Goal: Task Accomplishment & Management: Manage account settings

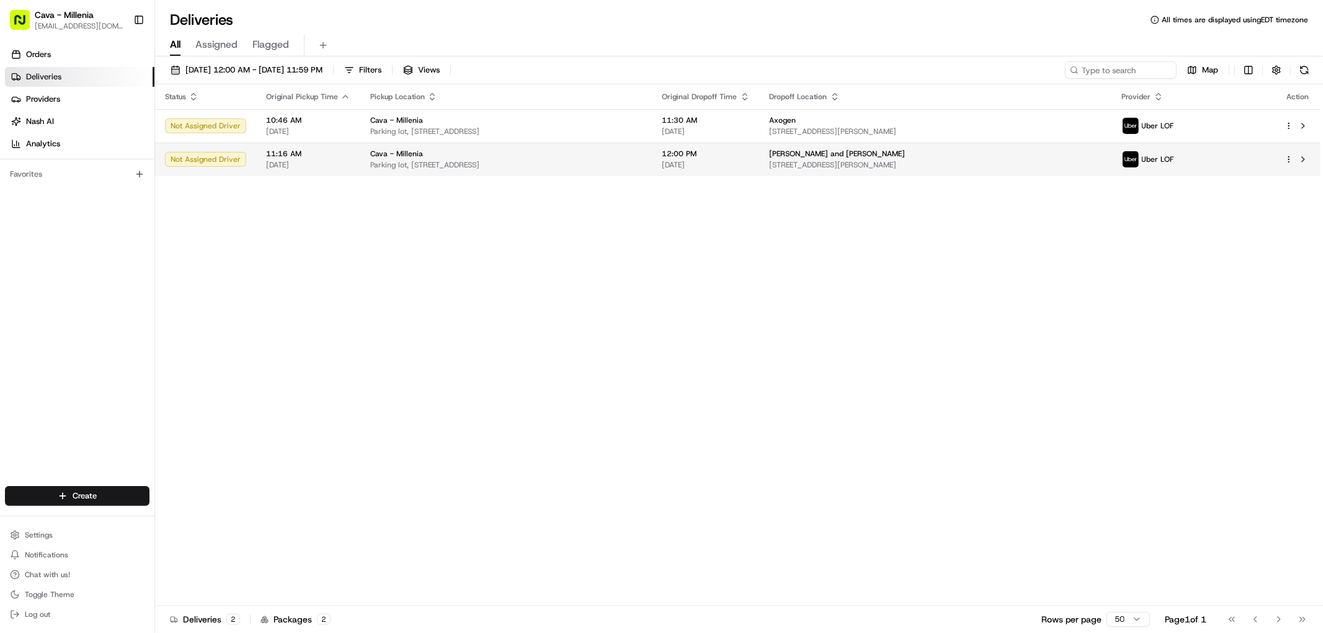
click at [227, 161] on div "Not Assigned Driver" at bounding box center [205, 159] width 81 height 15
click at [1304, 162] on button at bounding box center [1303, 159] width 15 height 15
